Goal: Register for event/course

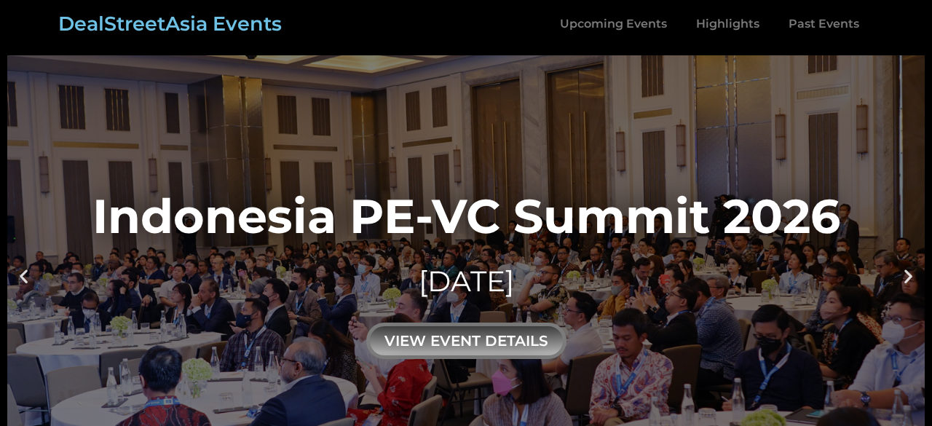
click at [907, 275] on icon "Next slide" at bounding box center [908, 276] width 18 height 18
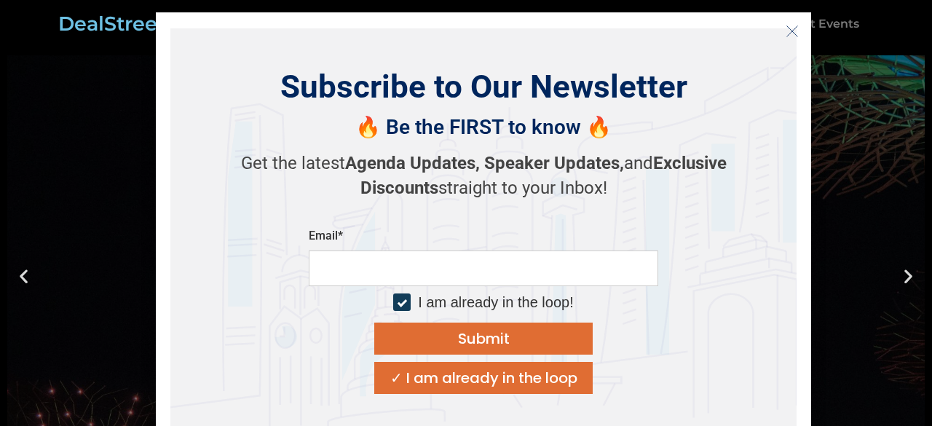
click at [789, 36] on icon "Close" at bounding box center [792, 31] width 13 height 13
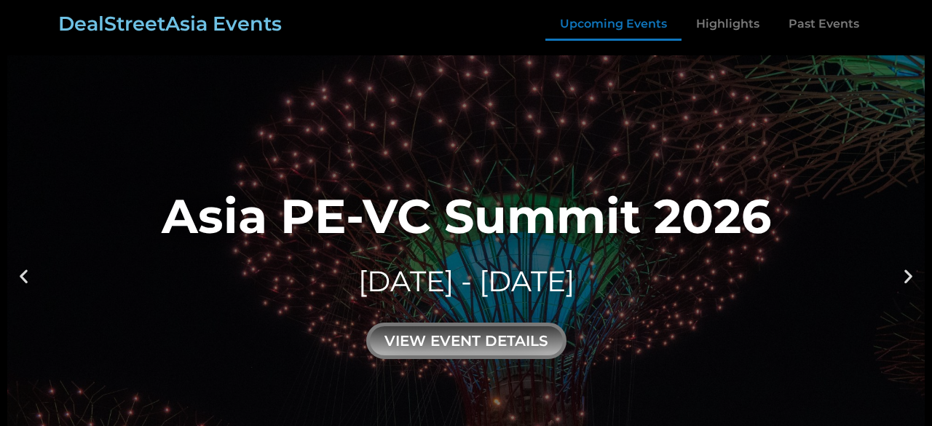
click at [626, 15] on link "Upcoming Events" at bounding box center [613, 23] width 136 height 33
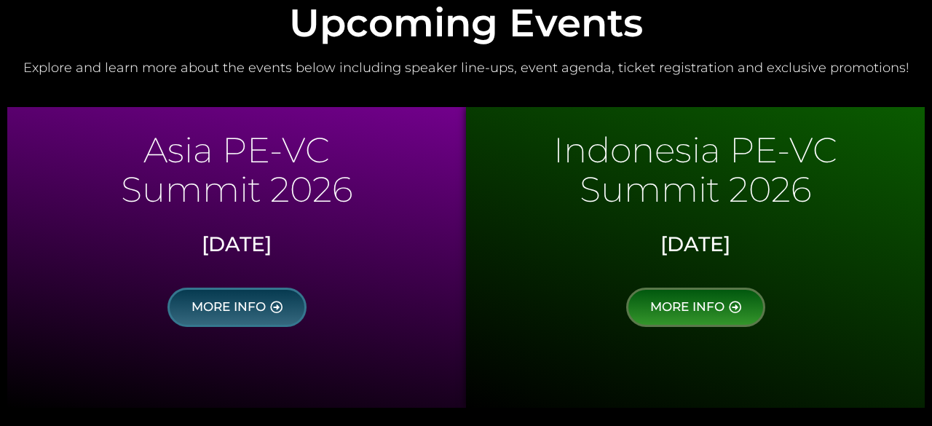
scroll to position [710, 0]
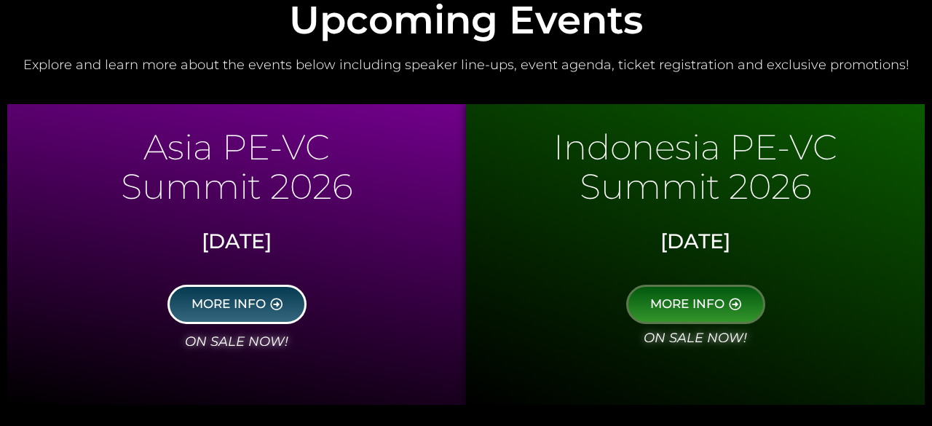
click at [248, 308] on span "MORE INFO" at bounding box center [229, 304] width 74 height 13
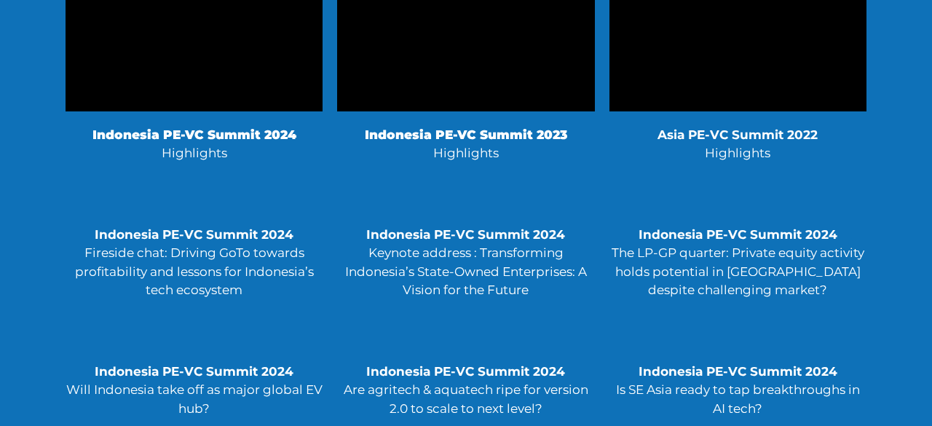
scroll to position [3251, 0]
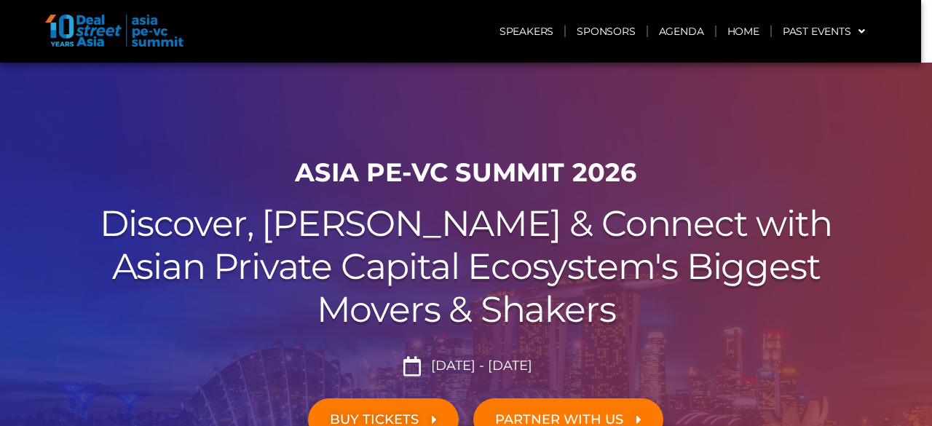
click at [787, 237] on h2 "Discover, Learn & Connect with Asian Private Capital Ecosystem's Biggest Movers…" at bounding box center [466, 266] width 816 height 128
